Goal: Obtain resource: Obtain resource

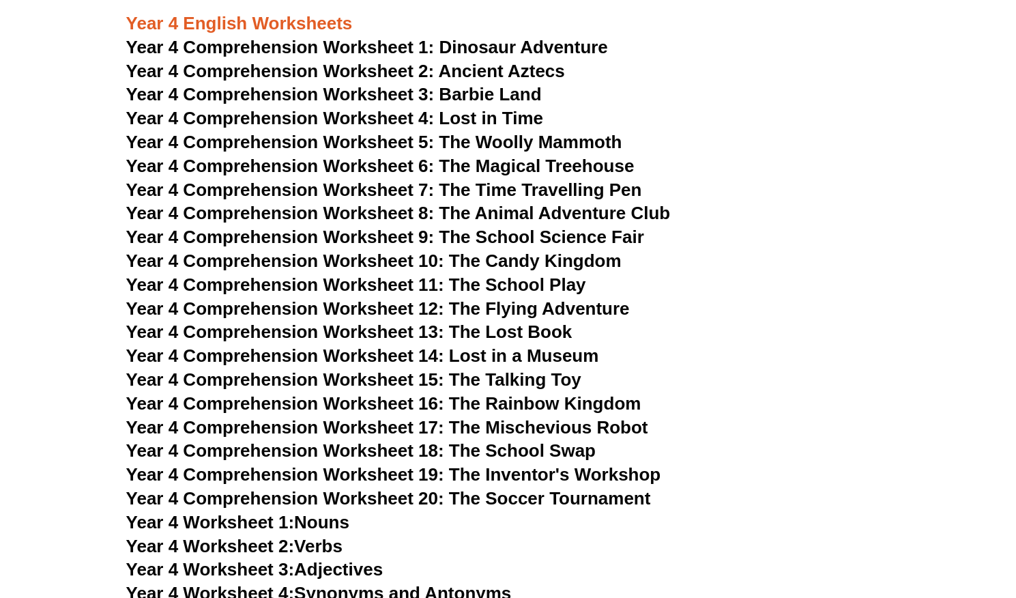
scroll to position [4886, 0]
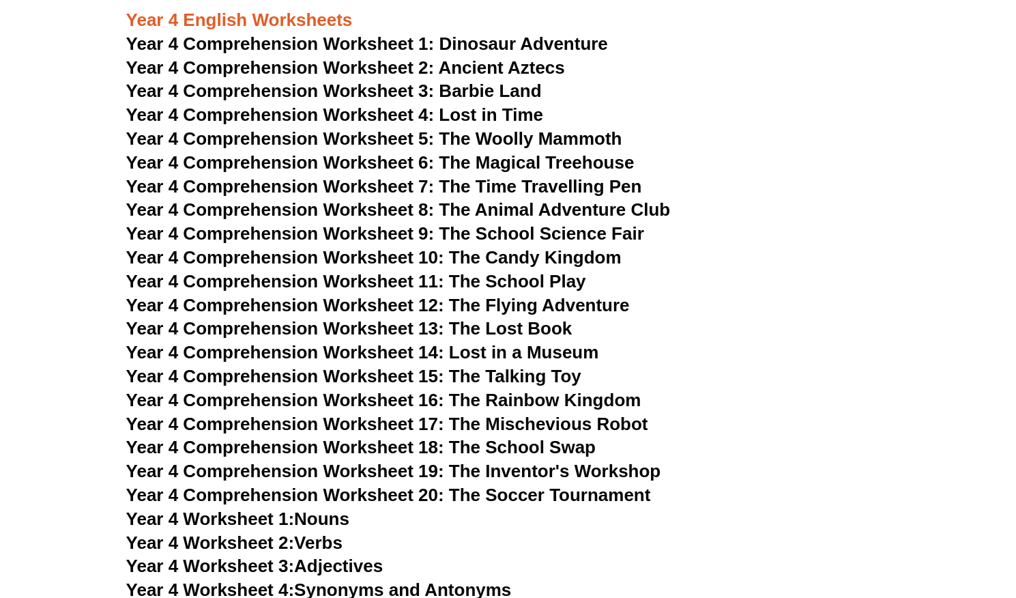
click at [486, 253] on span "Year 4 Comprehension Worksheet 10: The Candy Kingdom" at bounding box center [373, 257] width 495 height 20
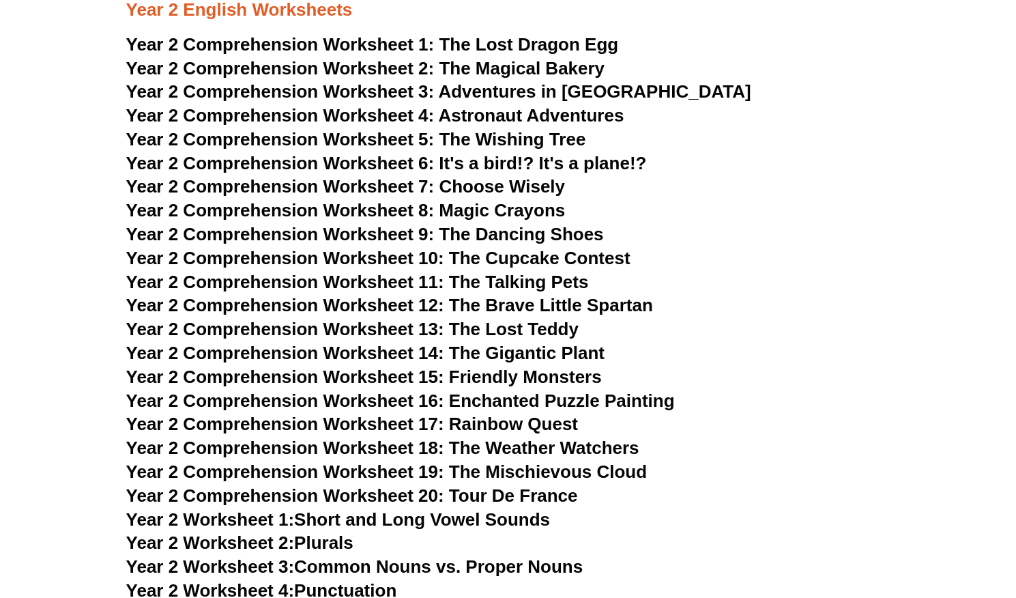
scroll to position [2856, 0]
click at [457, 332] on span "Year 2 Comprehension Worksheet 13: The Lost Teddy" at bounding box center [352, 329] width 452 height 20
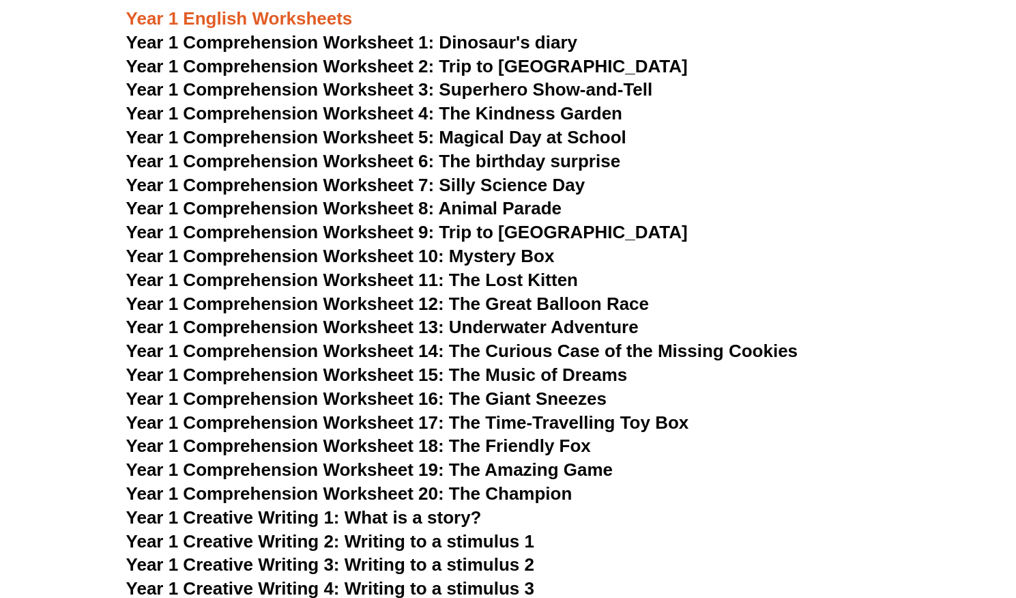
scroll to position [1542, 0]
click at [539, 160] on span "Year 1 Comprehension Worksheet 6: The birthday surprise" at bounding box center [373, 161] width 494 height 20
click at [542, 112] on span "Year 1 Comprehension Worksheet 4: The Kindness Garden" at bounding box center [374, 114] width 496 height 20
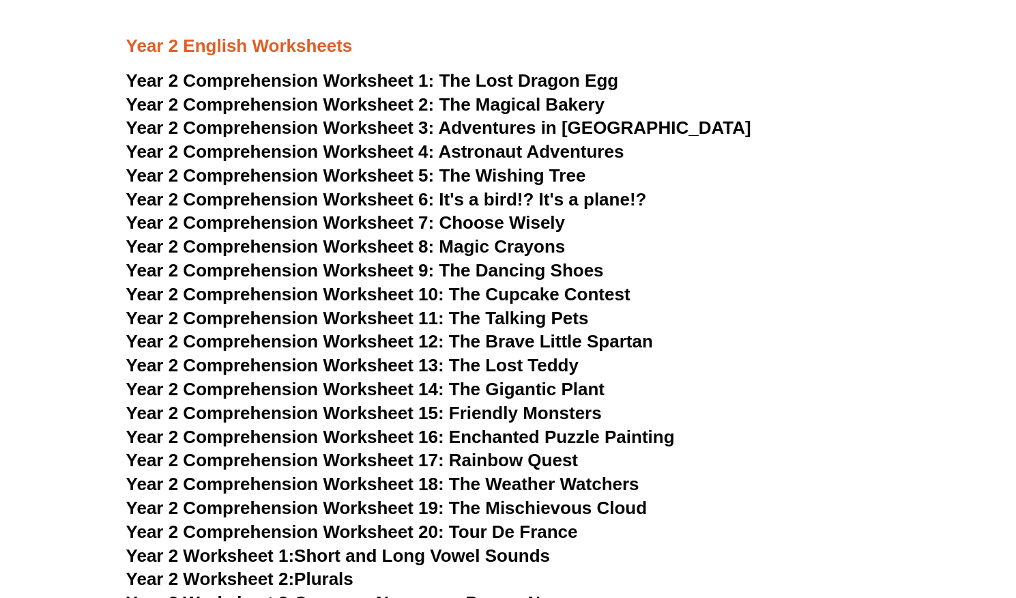
scroll to position [2815, 0]
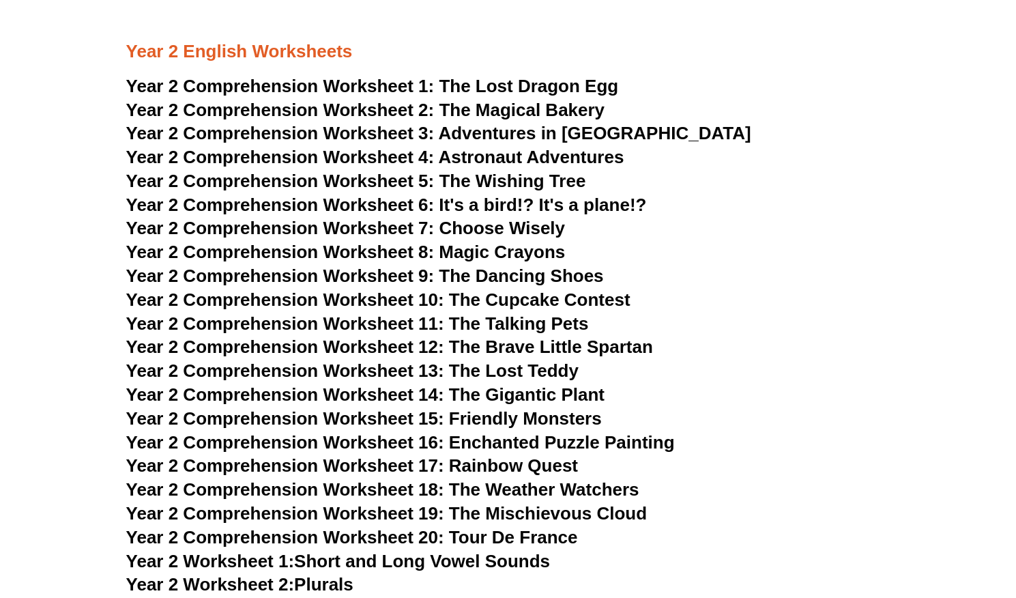
click at [538, 138] on span "Adventures in [GEOGRAPHIC_DATA]" at bounding box center [594, 133] width 313 height 20
click at [487, 76] on span "The Lost Dragon Egg" at bounding box center [528, 86] width 179 height 20
click at [446, 252] on span "Year 2 Comprehension Worksheet 8: Magic Crayons" at bounding box center [345, 252] width 439 height 20
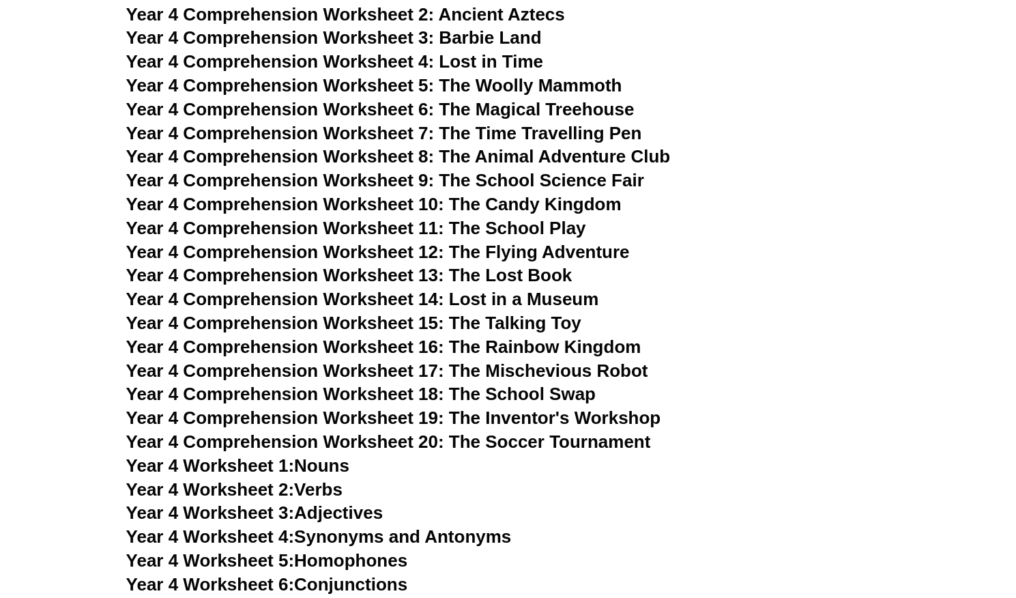
scroll to position [4936, 0]
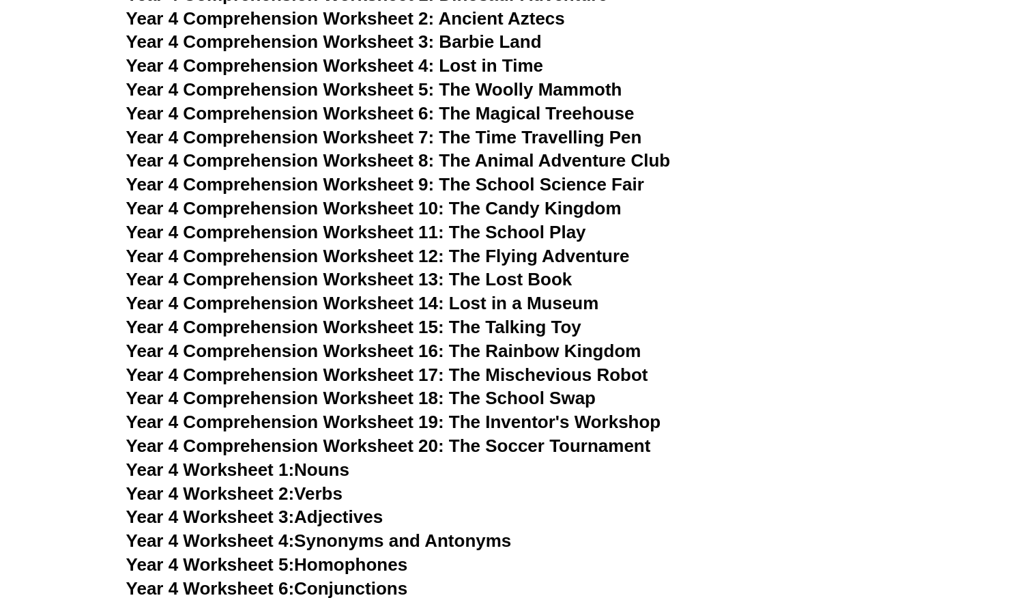
click at [527, 138] on span "Year 4 Comprehension Worksheet 7: The Time Travelling Pen" at bounding box center [384, 137] width 516 height 20
